Goal: Check status: Check status

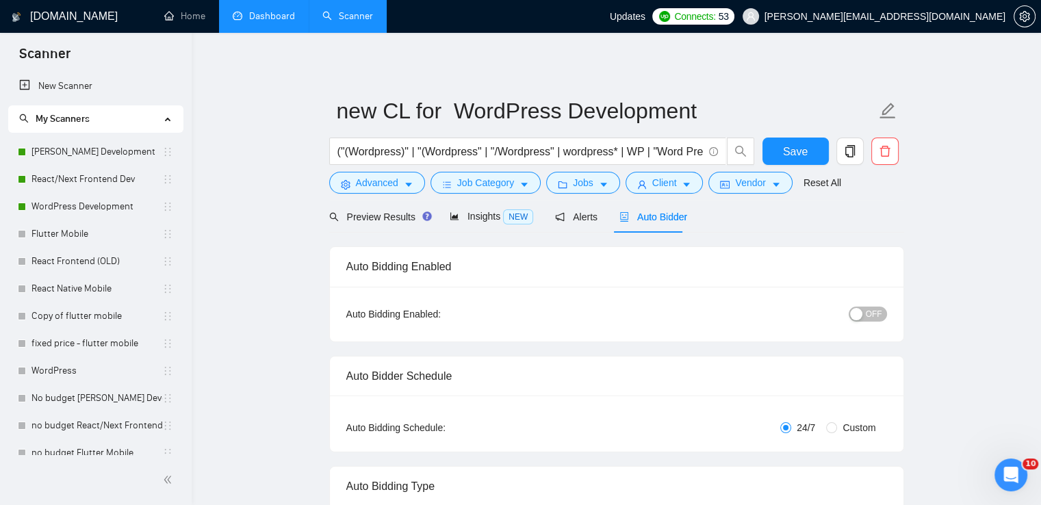
click at [265, 14] on link "Dashboard" at bounding box center [264, 16] width 62 height 12
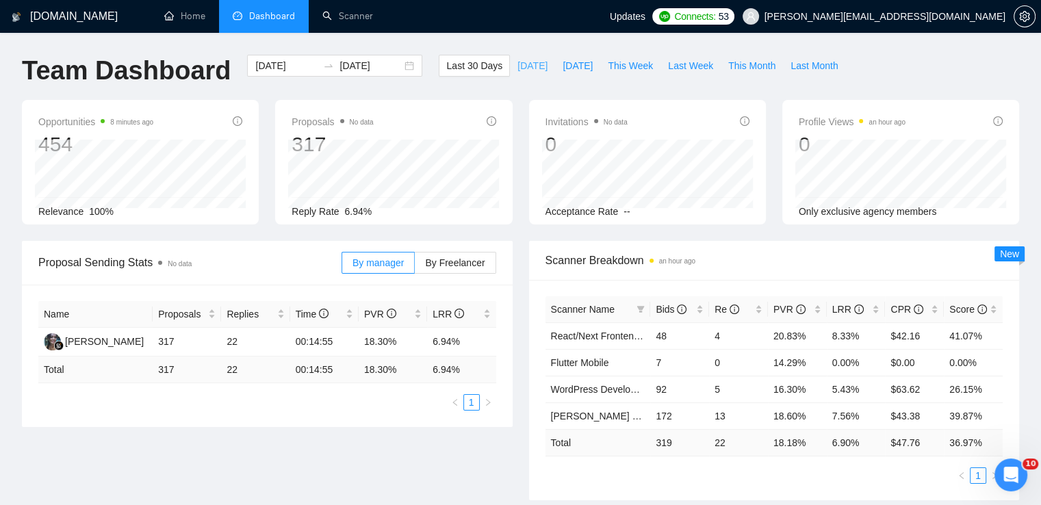
click at [518, 66] on span "[DATE]" at bounding box center [533, 65] width 30 height 15
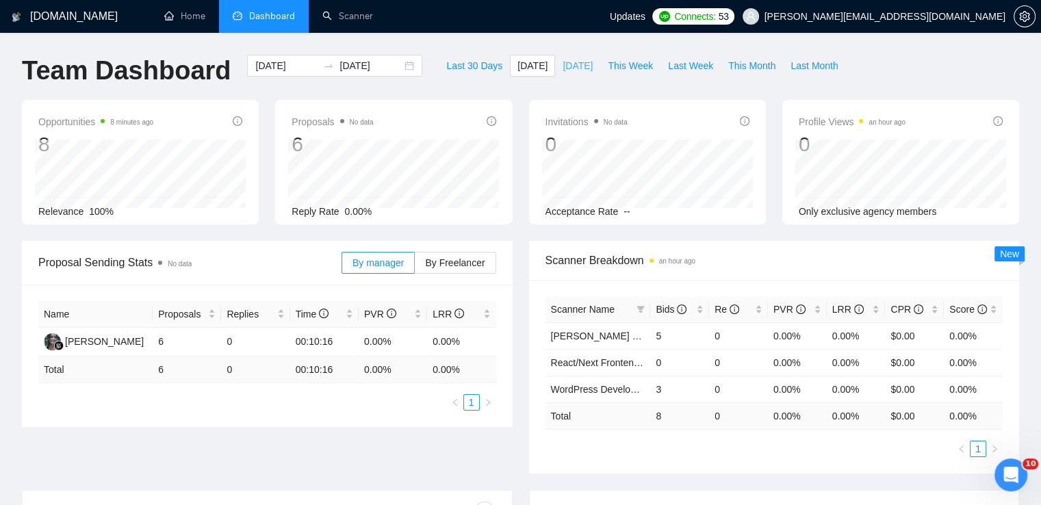
click at [572, 64] on span "[DATE]" at bounding box center [578, 65] width 30 height 15
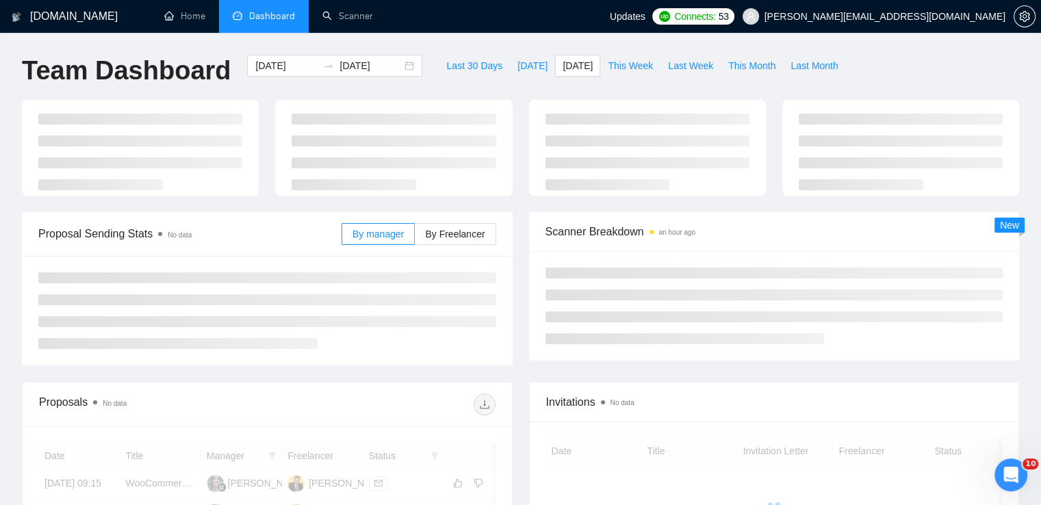
type input "[DATE]"
